Goal: Transaction & Acquisition: Download file/media

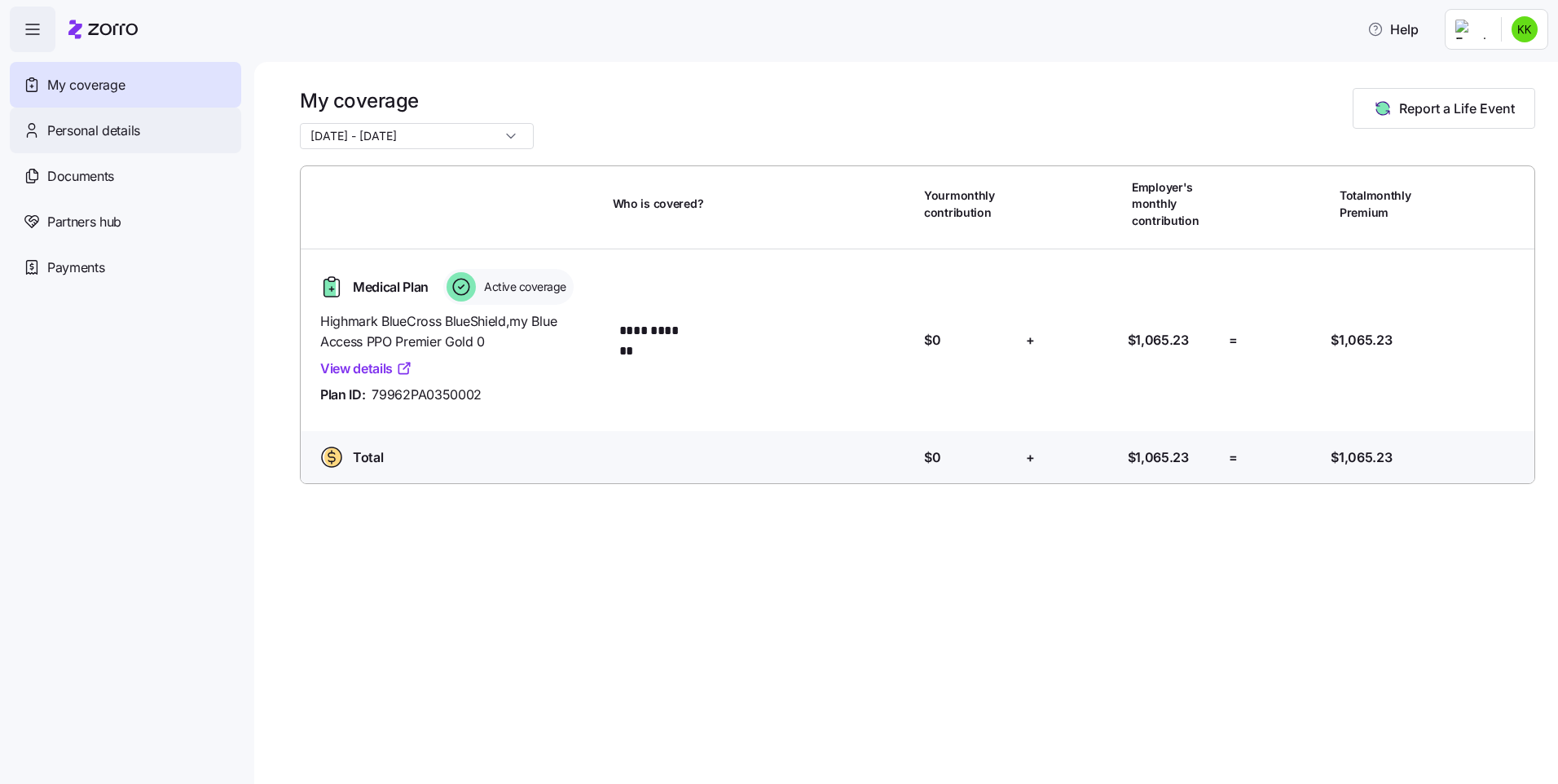
click at [118, 126] on span "Personal details" at bounding box center [94, 131] width 93 height 20
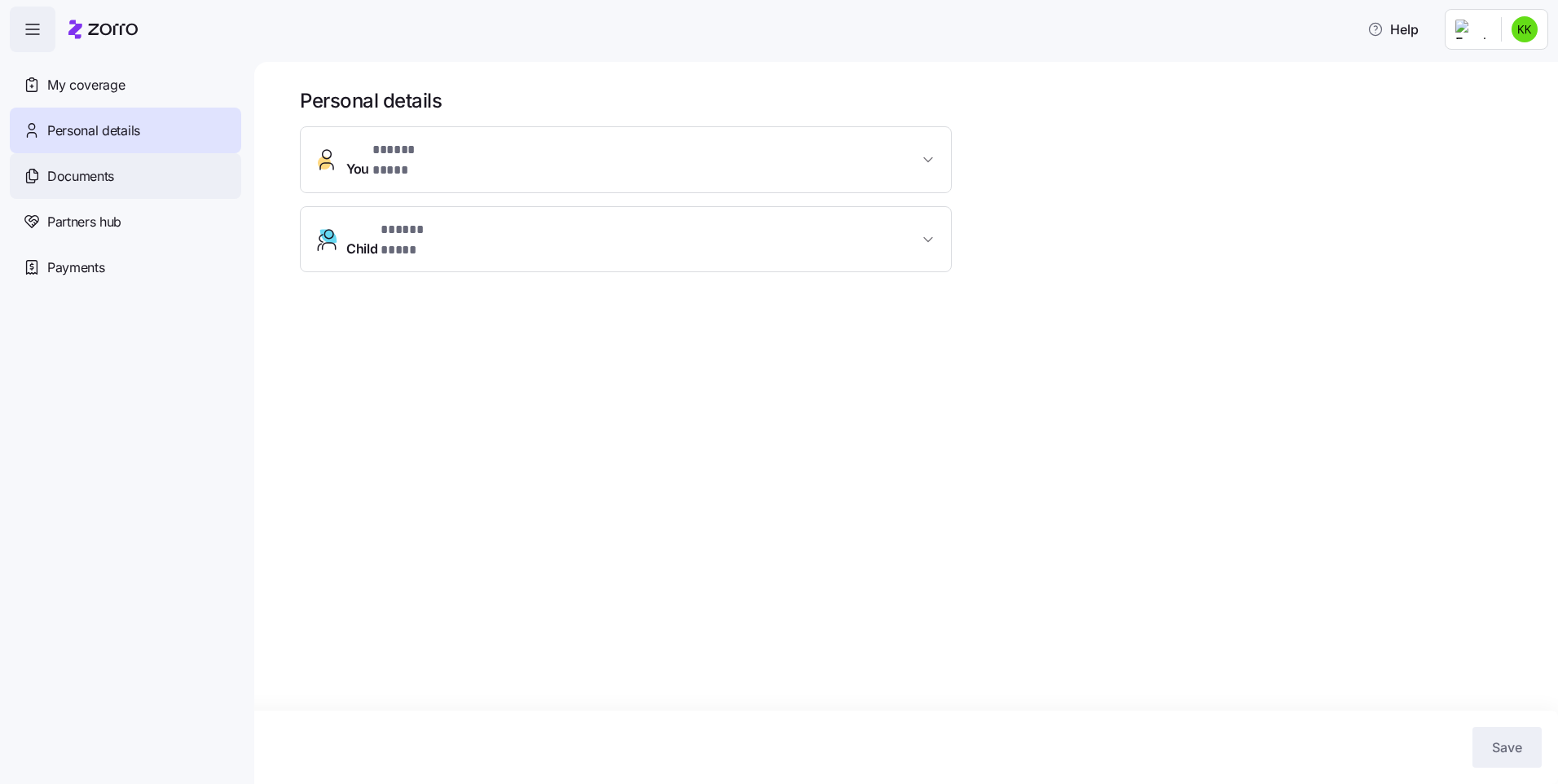
click at [106, 180] on span "Documents" at bounding box center [80, 177] width 67 height 20
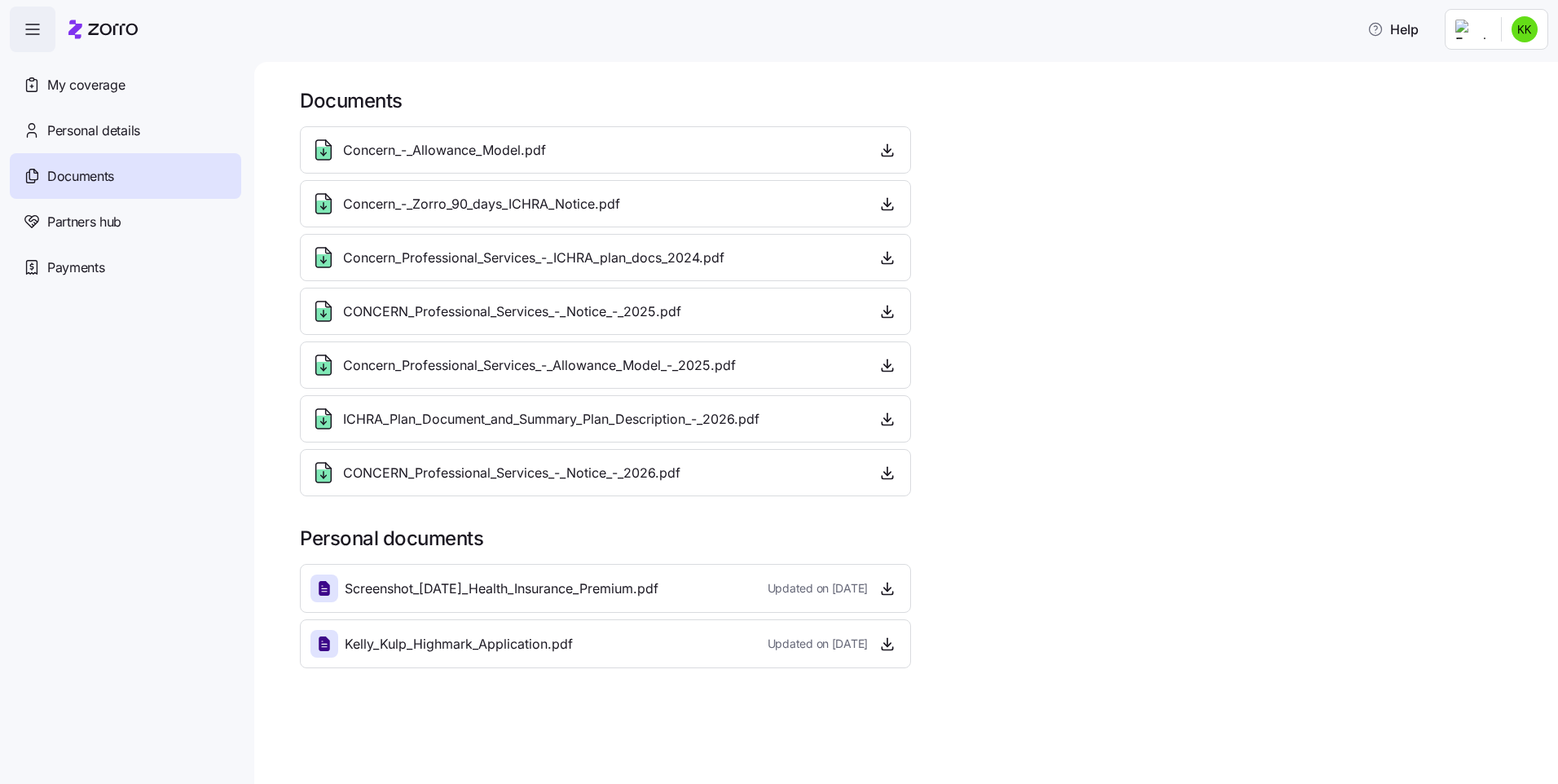
click at [598, 421] on span "ICHRA_Plan_Document_and_Summary_Plan_Description_-_2026.pdf" at bounding box center [551, 419] width 416 height 20
click at [323, 415] on icon at bounding box center [323, 419] width 26 height 26
click at [885, 420] on icon "button" at bounding box center [887, 419] width 16 height 16
click at [478, 475] on span "CONCERN_Professional_Services_-_Notice_-_2026.pdf" at bounding box center [512, 473] width 337 height 20
click at [880, 472] on icon "button" at bounding box center [887, 472] width 16 height 16
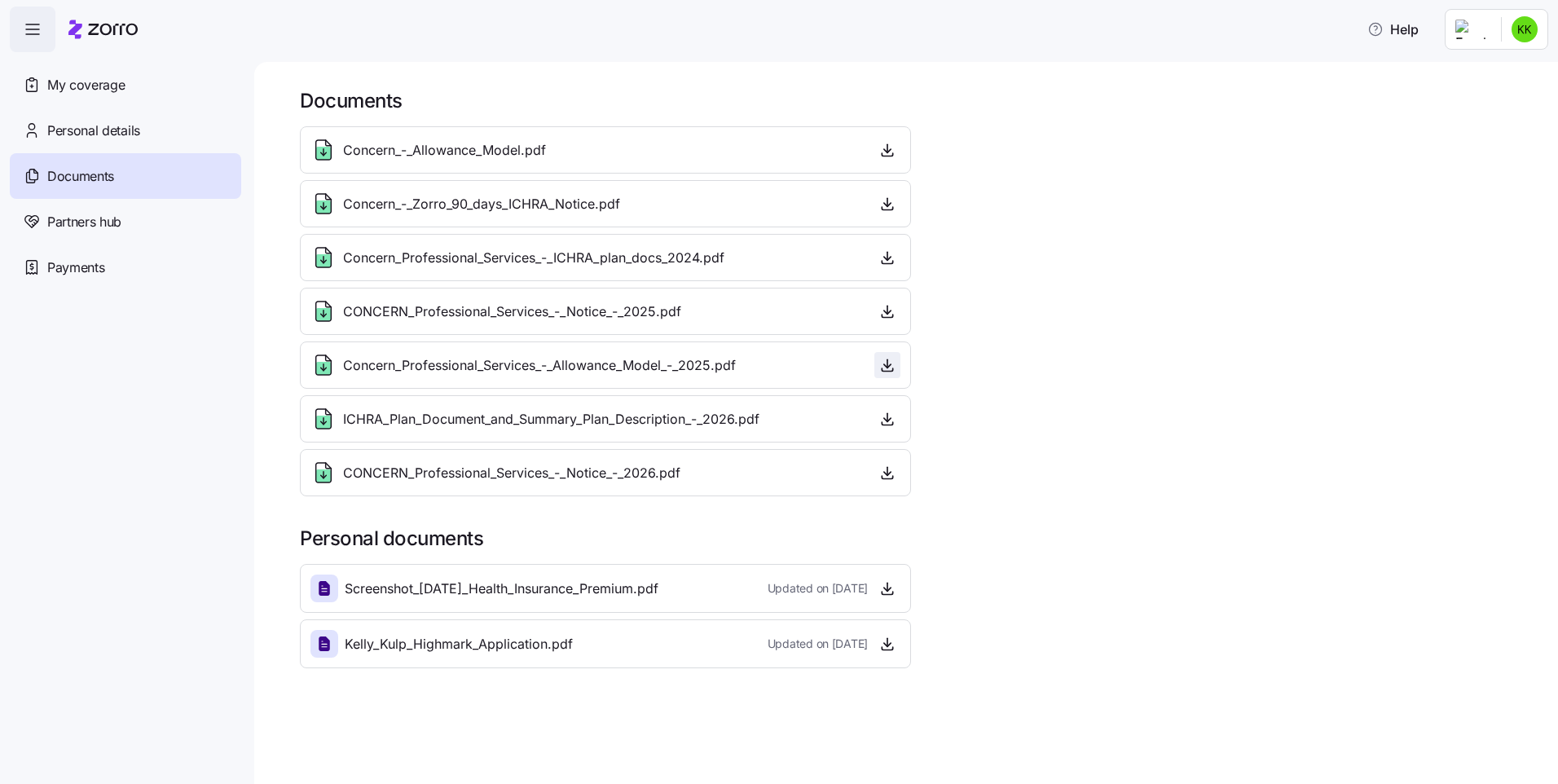
click at [890, 357] on span "button" at bounding box center [887, 365] width 25 height 25
click at [885, 366] on icon "button" at bounding box center [887, 366] width 7 height 3
